Goal: Task Accomplishment & Management: Manage account settings

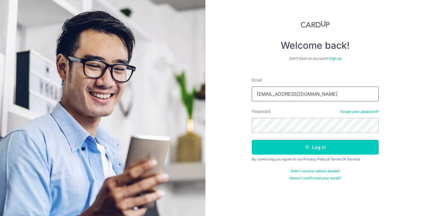
drag, startPoint x: 313, startPoint y: 93, endPoint x: 211, endPoint y: 97, distance: 101.7
click at [211, 97] on div "Welcome back! Don’t have an account? Sign up Email saintmohan@gmail.com Passwor…" at bounding box center [316, 108] width 220 height 216
type input "wedd"
click at [252, 140] on button "Log in" at bounding box center [315, 147] width 127 height 15
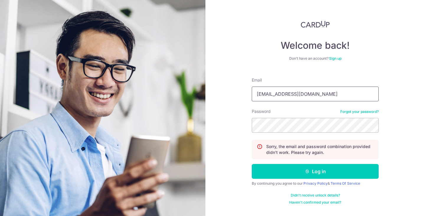
drag, startPoint x: 318, startPoint y: 90, endPoint x: 154, endPoint y: 102, distance: 164.7
click at [154, 102] on section "Welcome back! Don’t have an account? Sign up Email [EMAIL_ADDRESS][DOMAIN_NAME]…" at bounding box center [212, 108] width 425 height 216
type input "[EMAIL_ADDRESS][DOMAIN_NAME]"
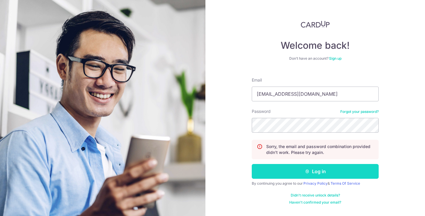
click at [271, 178] on button "Log in" at bounding box center [315, 171] width 127 height 15
